Goal: Information Seeking & Learning: Understand process/instructions

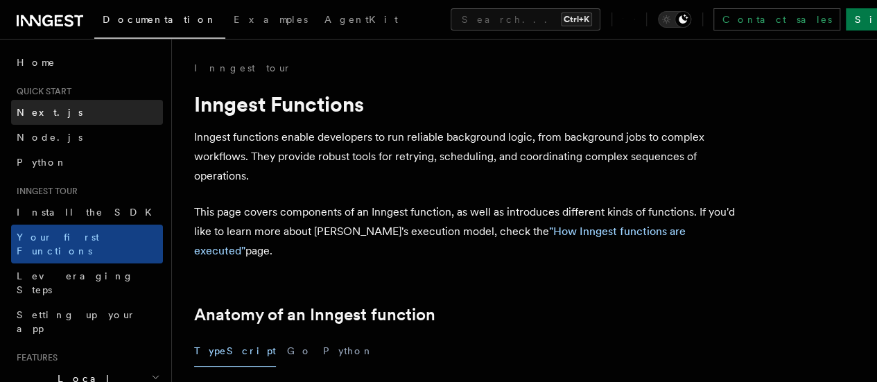
click at [43, 108] on span "Next.js" at bounding box center [50, 112] width 66 height 11
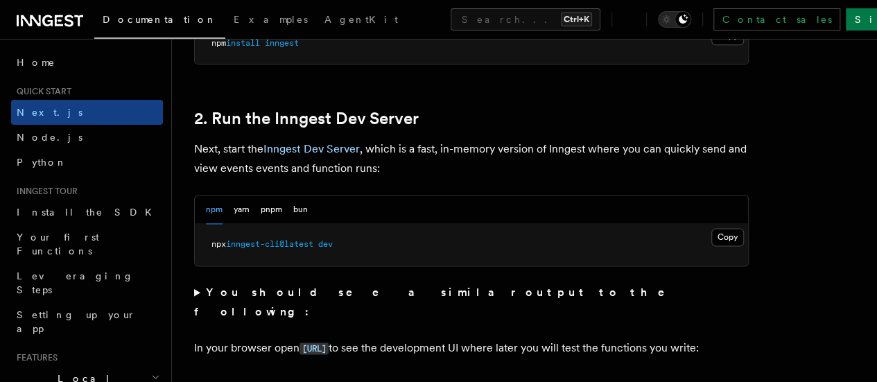
scroll to position [921, 0]
click at [711, 245] on button "Copy Copied" at bounding box center [727, 236] width 33 height 18
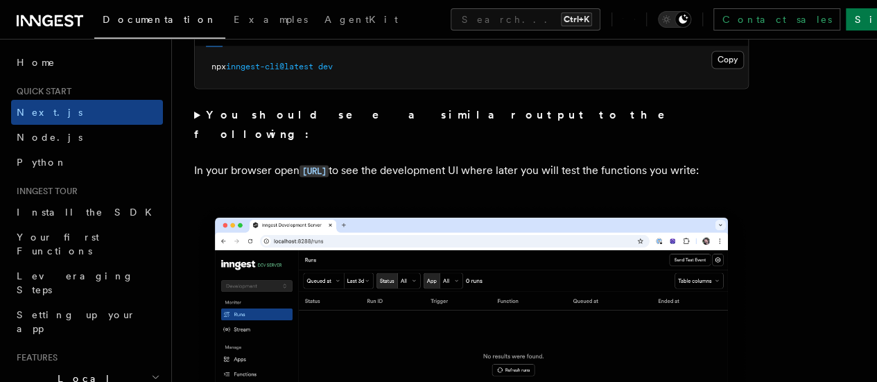
scroll to position [1098, 0]
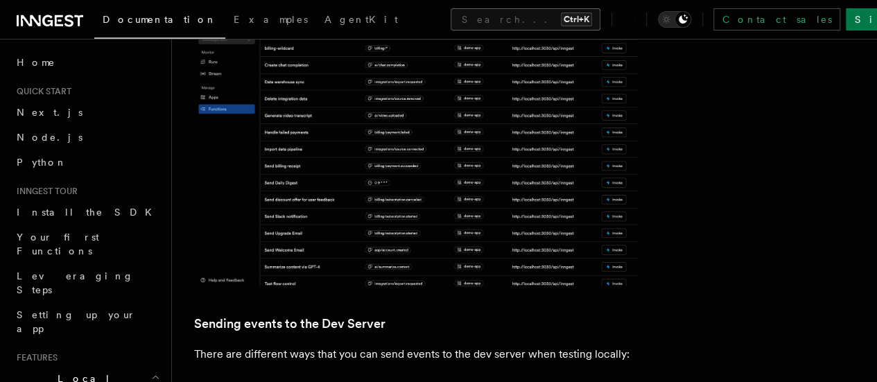
scroll to position [2156, 0]
